Goal: Task Accomplishment & Management: Manage account settings

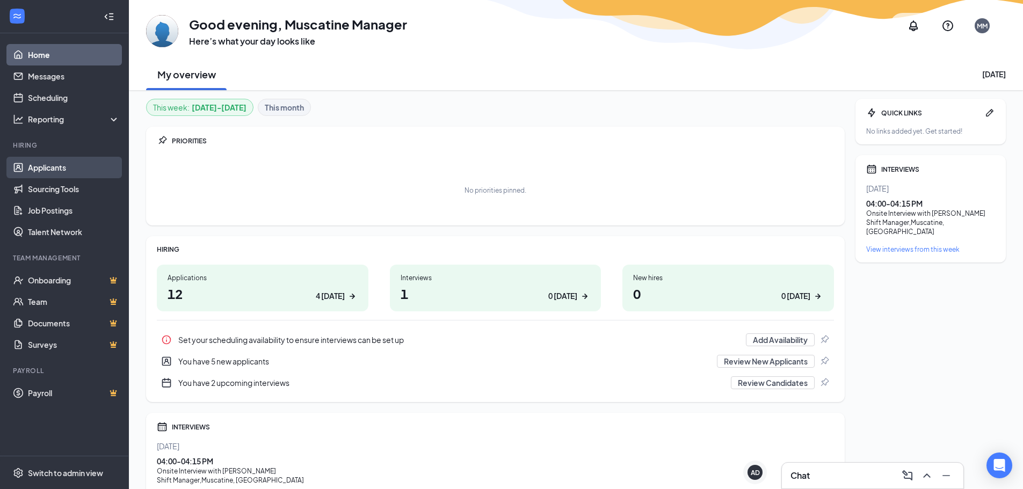
click at [92, 167] on link "Applicants" at bounding box center [74, 167] width 92 height 21
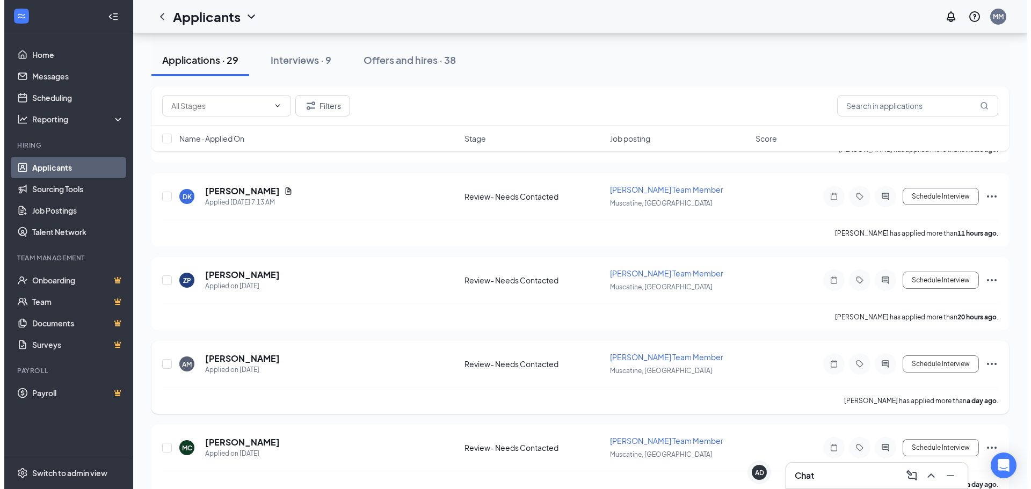
scroll to position [483, 0]
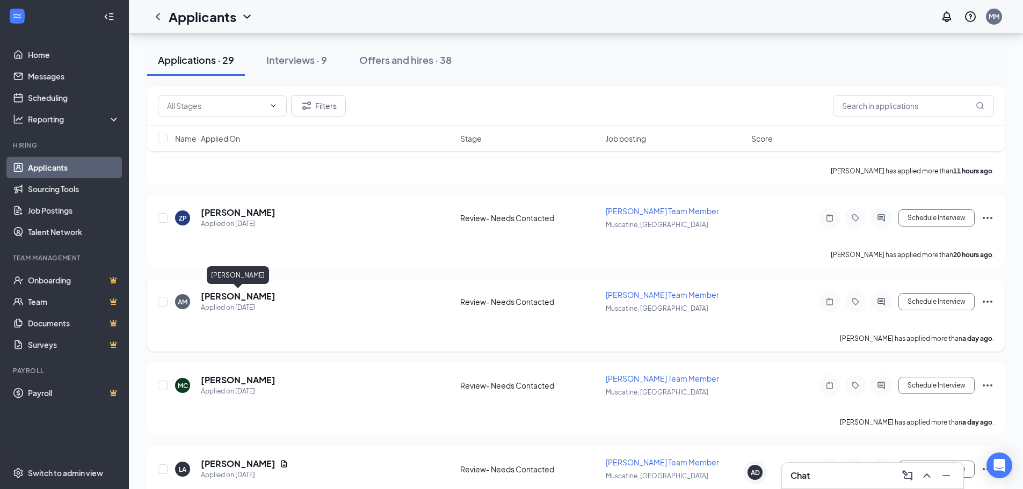
click at [223, 295] on h5 "[PERSON_NAME]" at bounding box center [238, 297] width 75 height 12
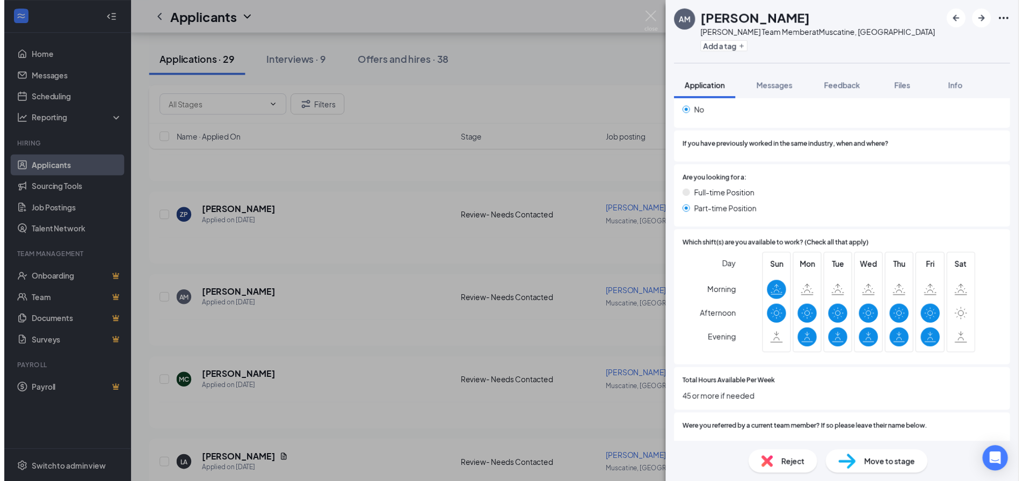
scroll to position [455, 0]
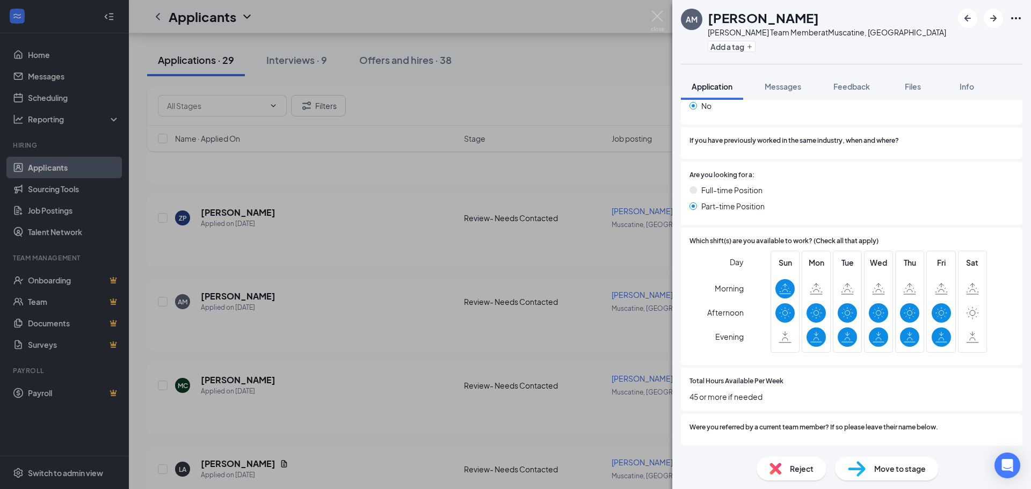
click at [362, 216] on div "AM [PERSON_NAME] Team Member at [GEOGRAPHIC_DATA], [GEOGRAPHIC_DATA] Add a tag …" at bounding box center [515, 244] width 1031 height 489
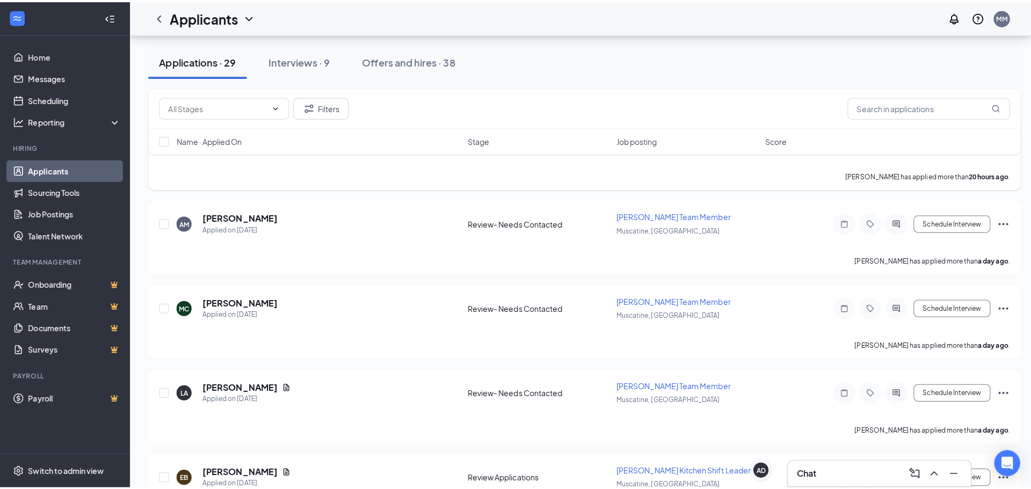
scroll to position [591, 0]
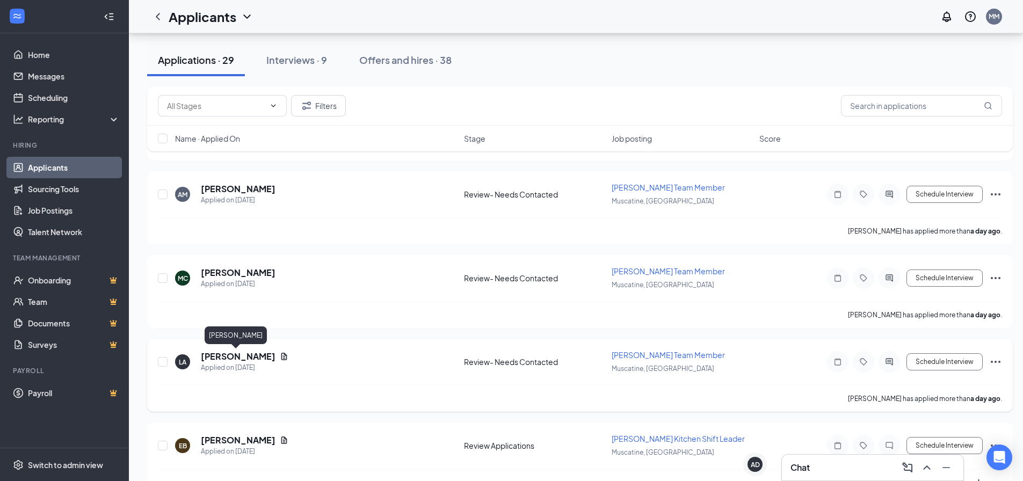
click at [234, 358] on h5 "[PERSON_NAME]" at bounding box center [238, 357] width 75 height 12
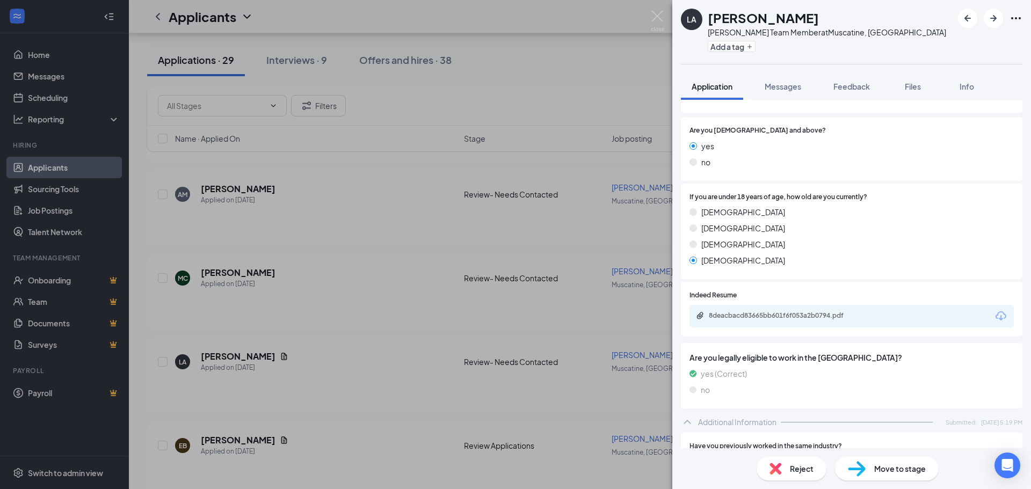
scroll to position [215, 0]
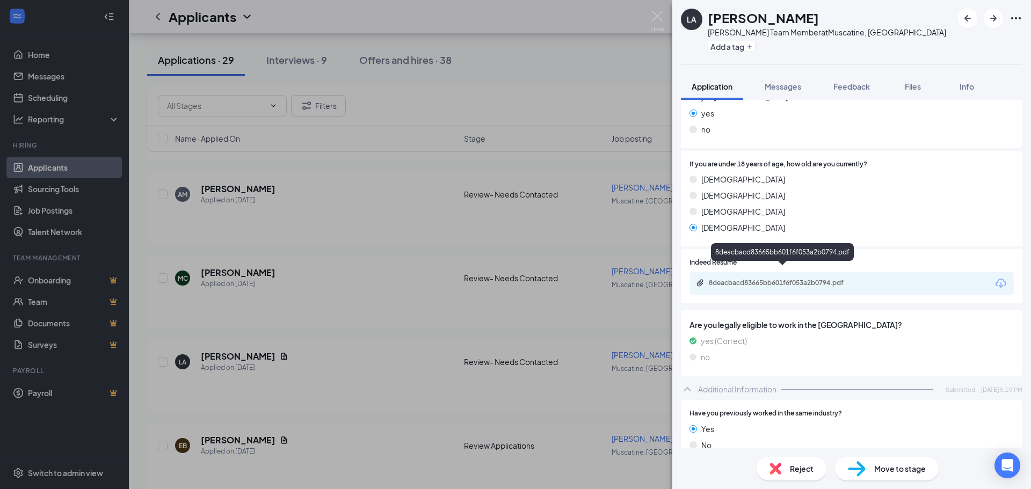
click at [795, 279] on div "8deacbacd83665bb601f6f053a2b0794.pdf" at bounding box center [783, 284] width 174 height 10
click at [780, 466] on img at bounding box center [776, 469] width 12 height 12
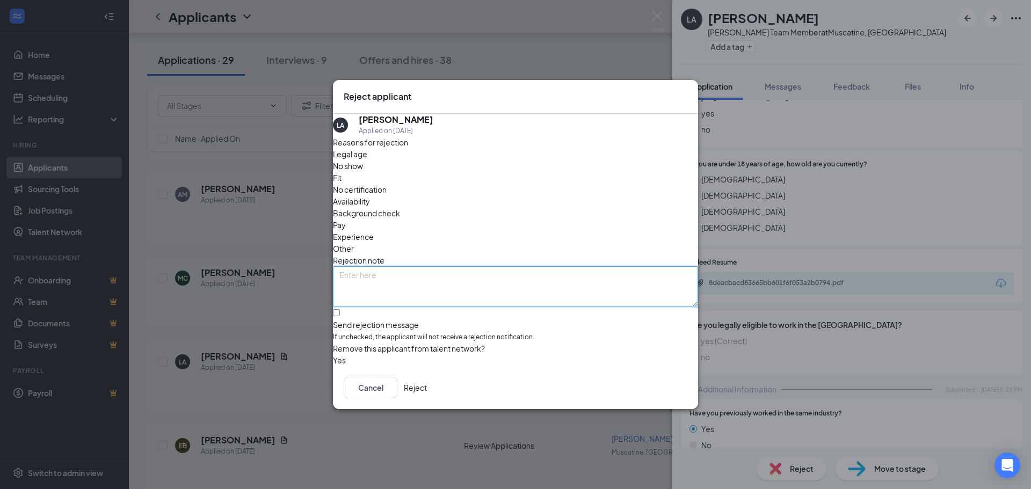
click at [414, 266] on textarea at bounding box center [515, 286] width 365 height 41
click at [456, 179] on div "Fit" at bounding box center [515, 178] width 365 height 12
click at [374, 231] on span "Experience" at bounding box center [353, 237] width 41 height 12
click at [496, 266] on textarea at bounding box center [515, 286] width 365 height 41
type textarea "has only kept all jobs for only 2-3 months"
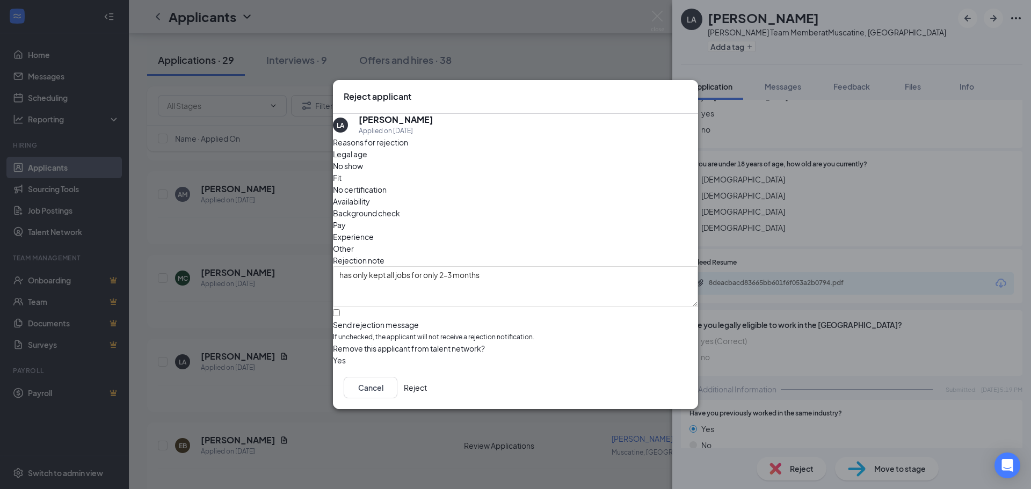
click at [427, 386] on button "Reject" at bounding box center [415, 387] width 23 height 21
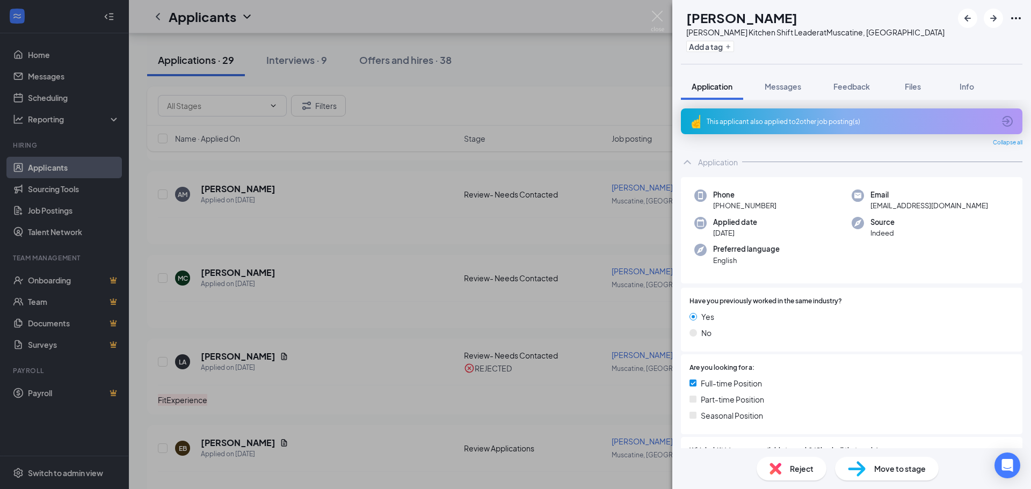
click at [764, 113] on div "This applicant also applied to 2 other job posting(s)" at bounding box center [852, 121] width 342 height 26
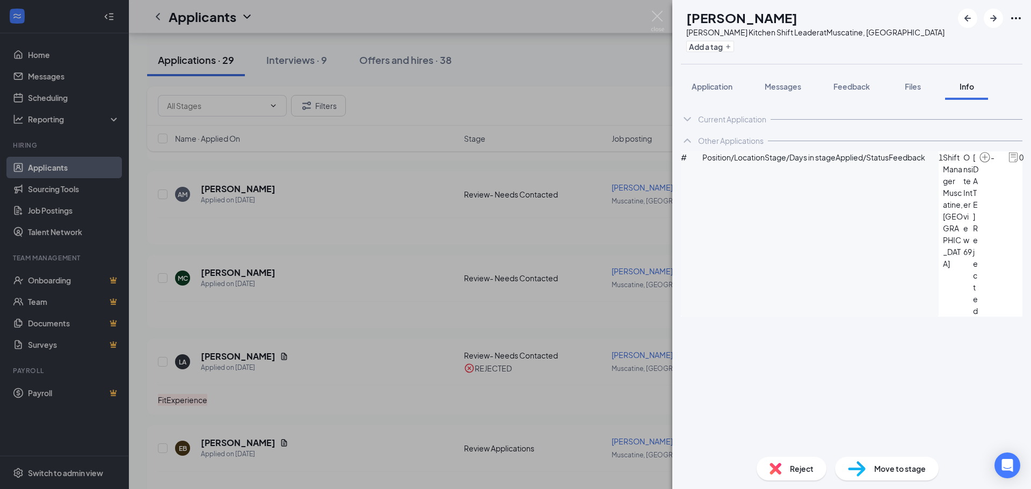
click at [373, 213] on div "EB [PERSON_NAME] Kitchen Shift Leader at [GEOGRAPHIC_DATA], [GEOGRAPHIC_DATA] A…" at bounding box center [515, 244] width 1031 height 489
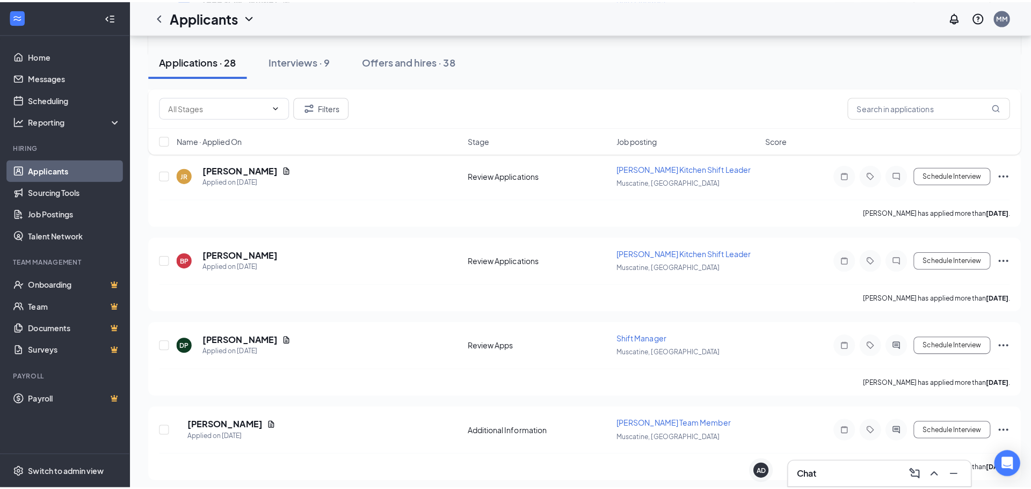
scroll to position [1396, 0]
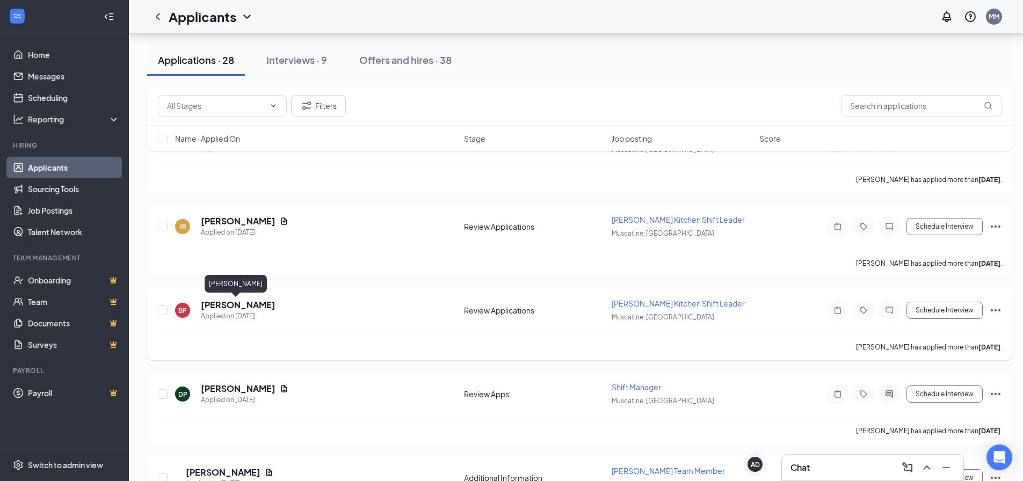
click at [252, 305] on h5 "[PERSON_NAME]" at bounding box center [238, 305] width 75 height 12
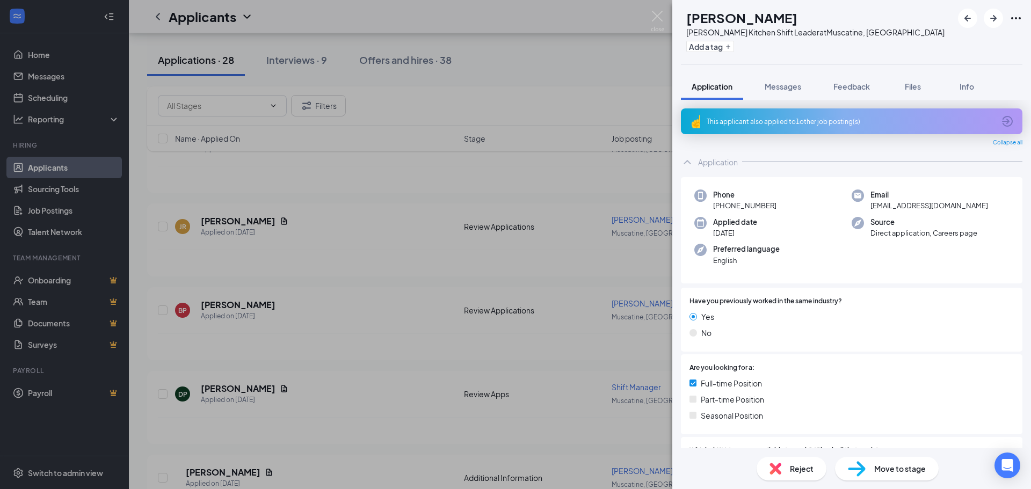
click at [804, 125] on div "This applicant also applied to 1 other job posting(s)" at bounding box center [851, 121] width 288 height 9
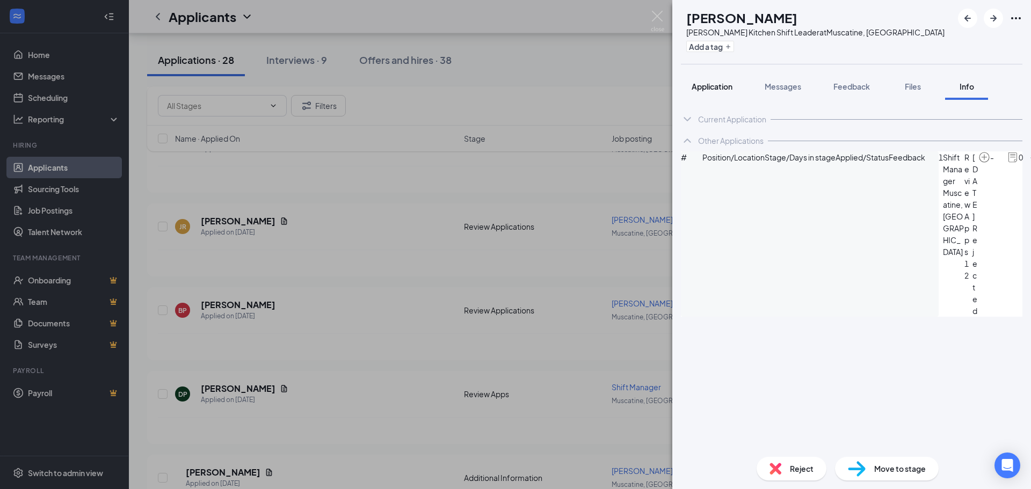
click at [721, 90] on span "Application" at bounding box center [712, 87] width 41 height 10
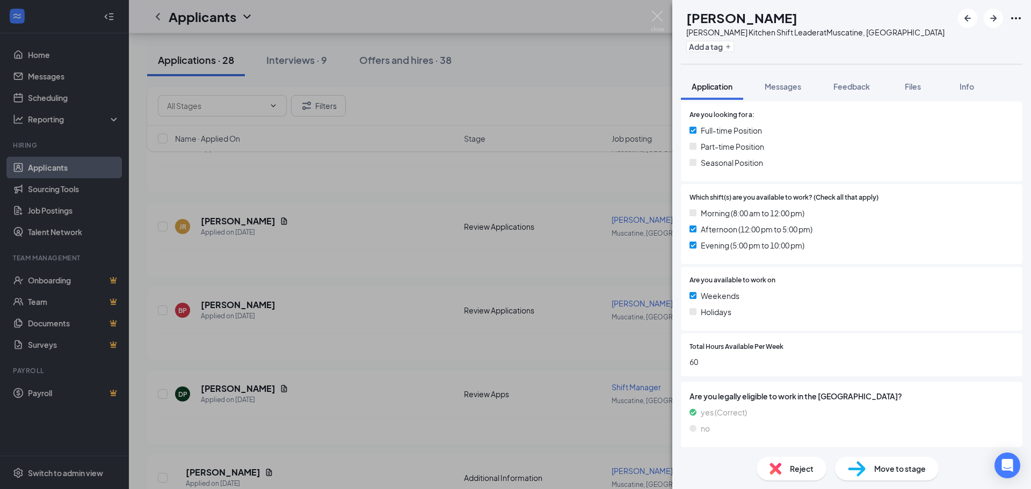
scroll to position [255, 0]
click at [800, 467] on span "Reject" at bounding box center [802, 469] width 24 height 12
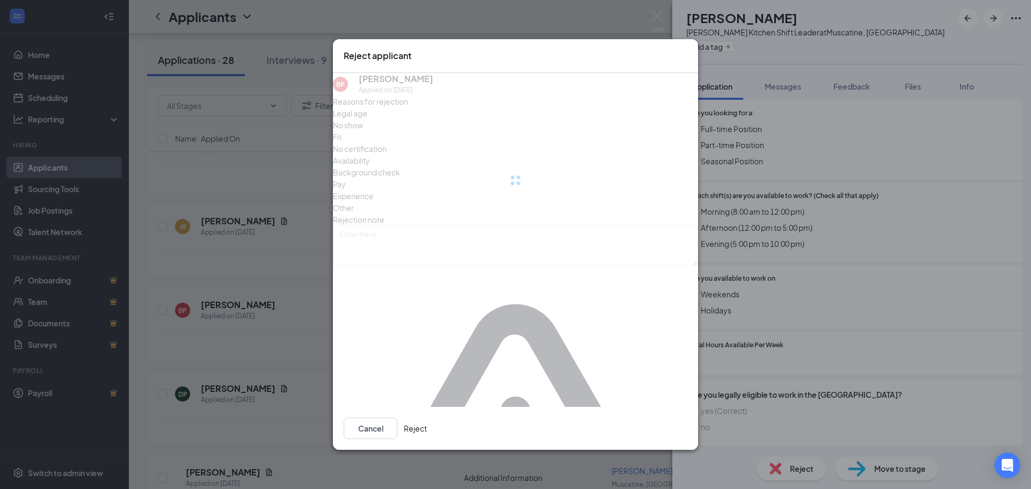
scroll to position [251, 0]
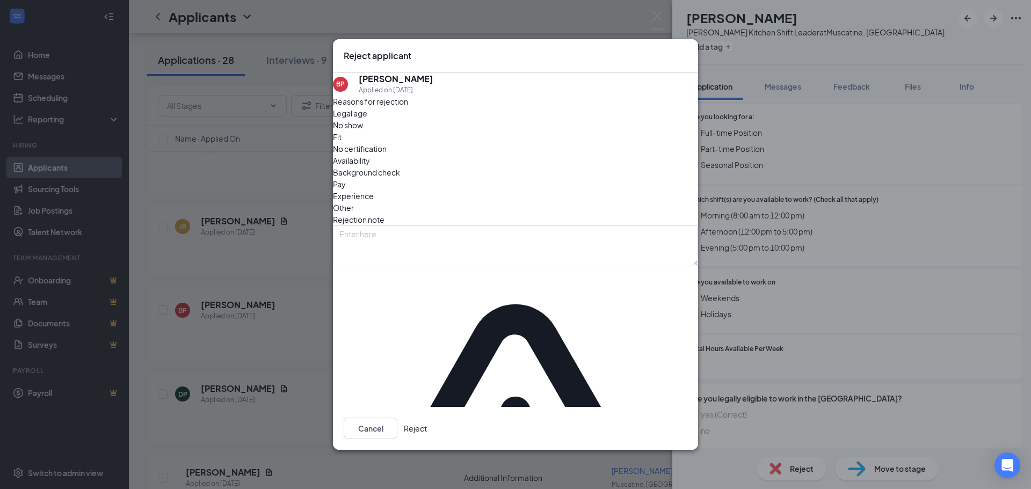
click at [342, 143] on span "Fit" at bounding box center [337, 137] width 9 height 12
click at [555, 204] on div "Other" at bounding box center [515, 208] width 365 height 12
click at [503, 253] on textarea at bounding box center [515, 246] width 365 height 41
type textarea "Experience"
click at [374, 202] on span "Experience" at bounding box center [353, 196] width 41 height 12
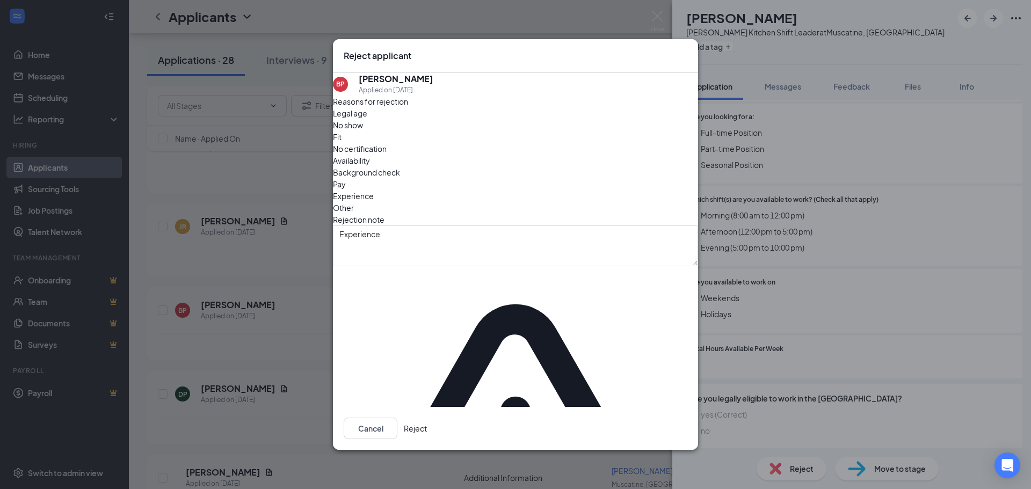
click at [427, 418] on button "Reject" at bounding box center [415, 428] width 23 height 21
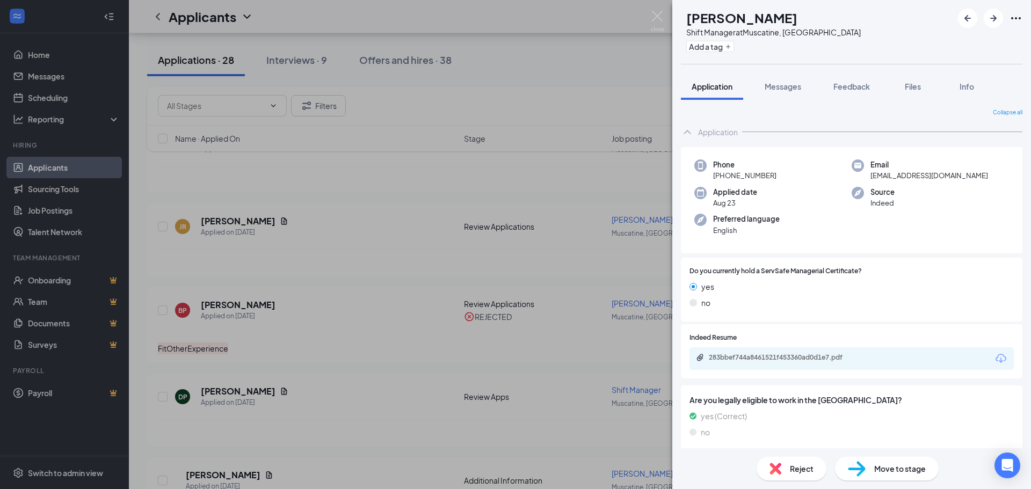
drag, startPoint x: 694, startPoint y: 99, endPoint x: 560, endPoint y: 142, distance: 140.5
drag, startPoint x: 560, startPoint y: 142, endPoint x: 599, endPoint y: 156, distance: 41.8
click at [657, 13] on img at bounding box center [657, 21] width 13 height 21
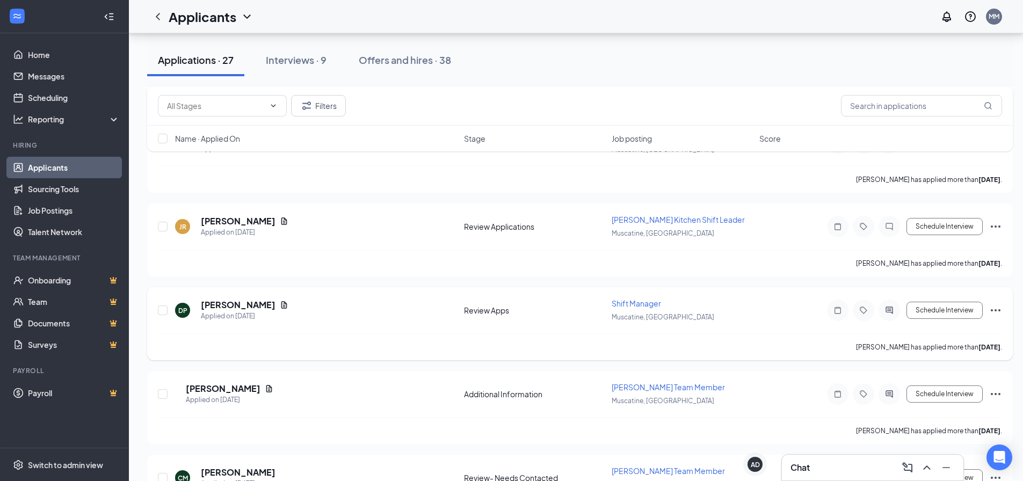
click at [342, 311] on div "DP [PERSON_NAME] Applied on [DATE]" at bounding box center [316, 310] width 282 height 23
click at [231, 308] on h5 "[PERSON_NAME]" at bounding box center [238, 305] width 75 height 12
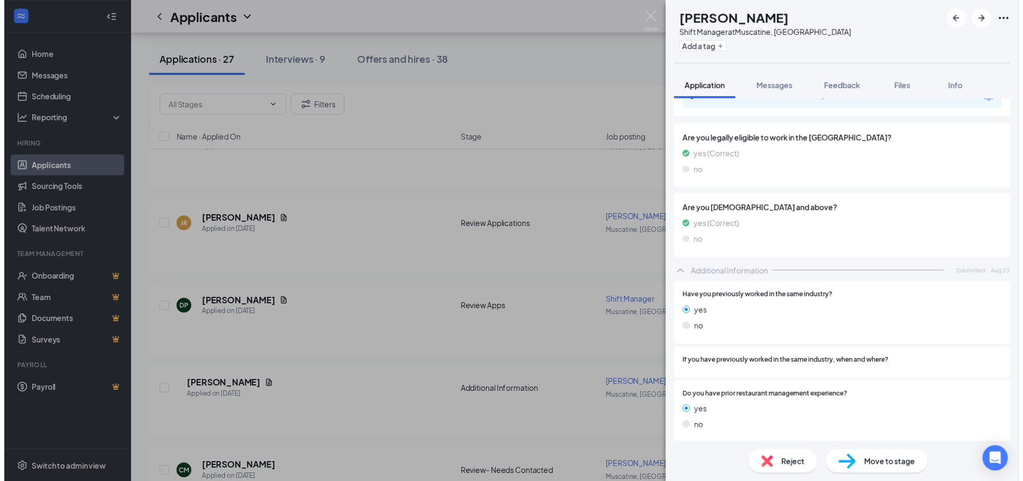
scroll to position [103, 0]
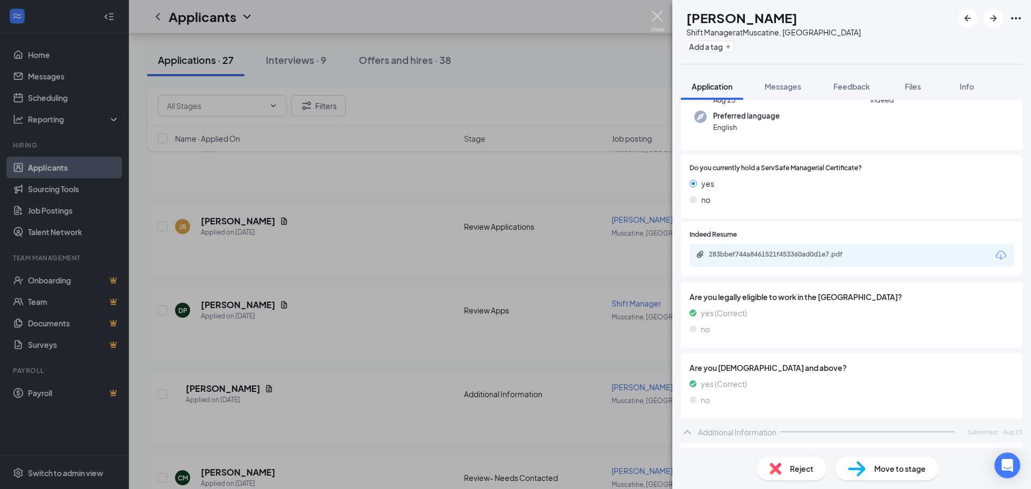
click at [659, 19] on img at bounding box center [657, 21] width 13 height 21
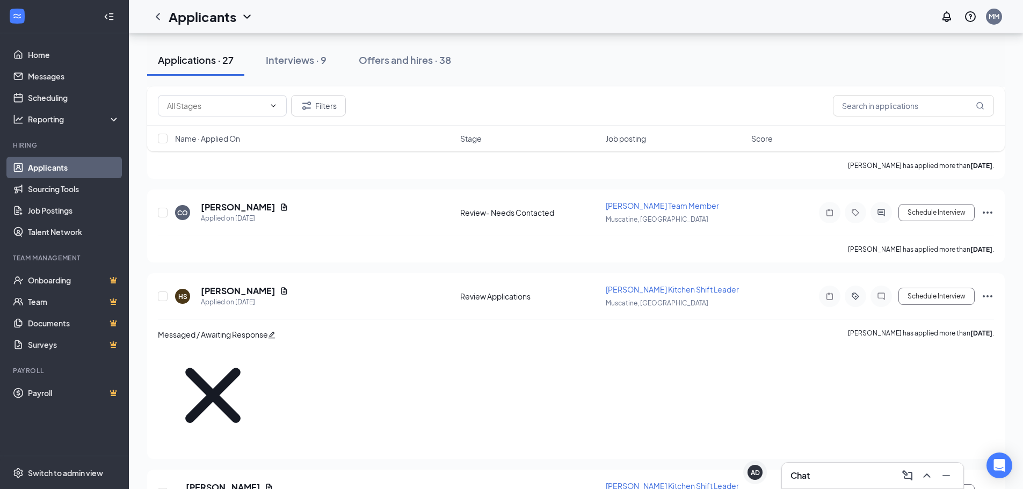
scroll to position [2010, 0]
